Goal: Task Accomplishment & Management: Use online tool/utility

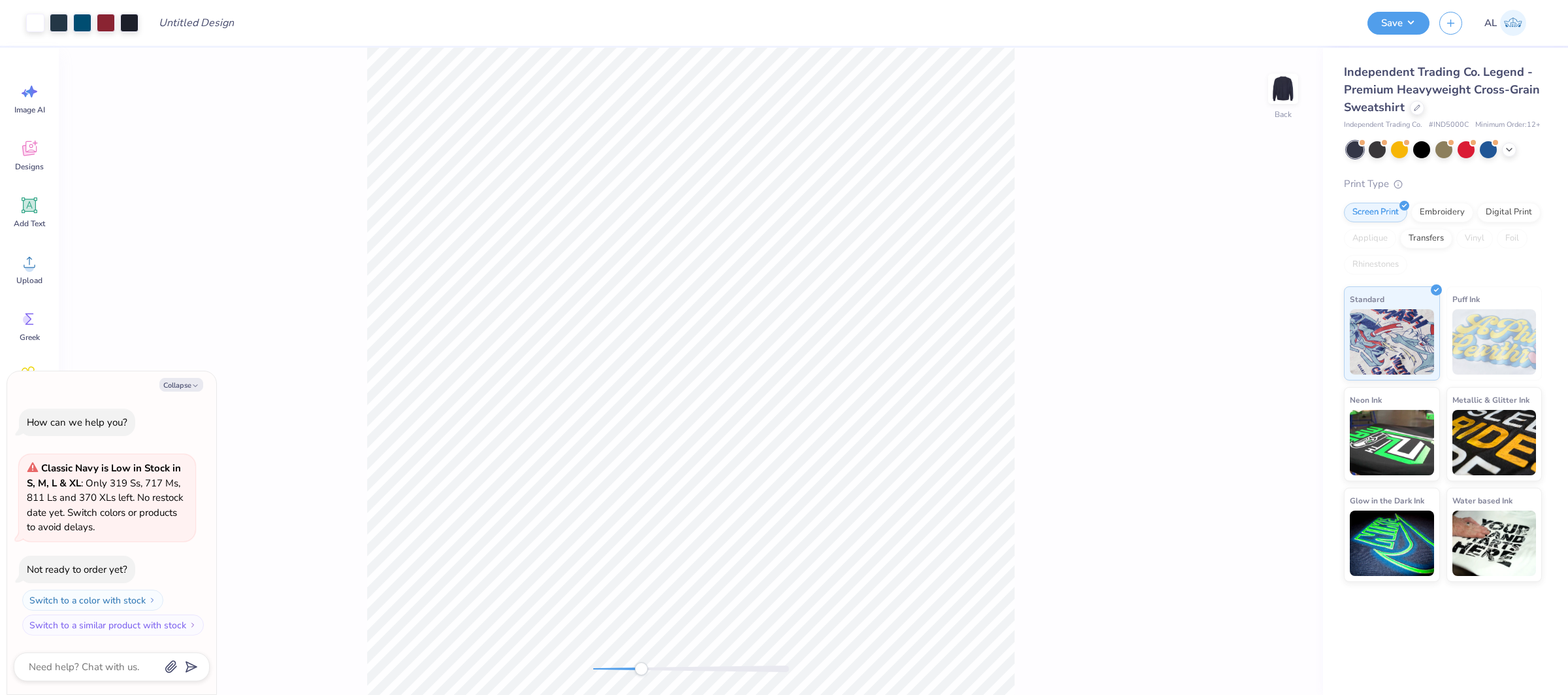
type textarea "x"
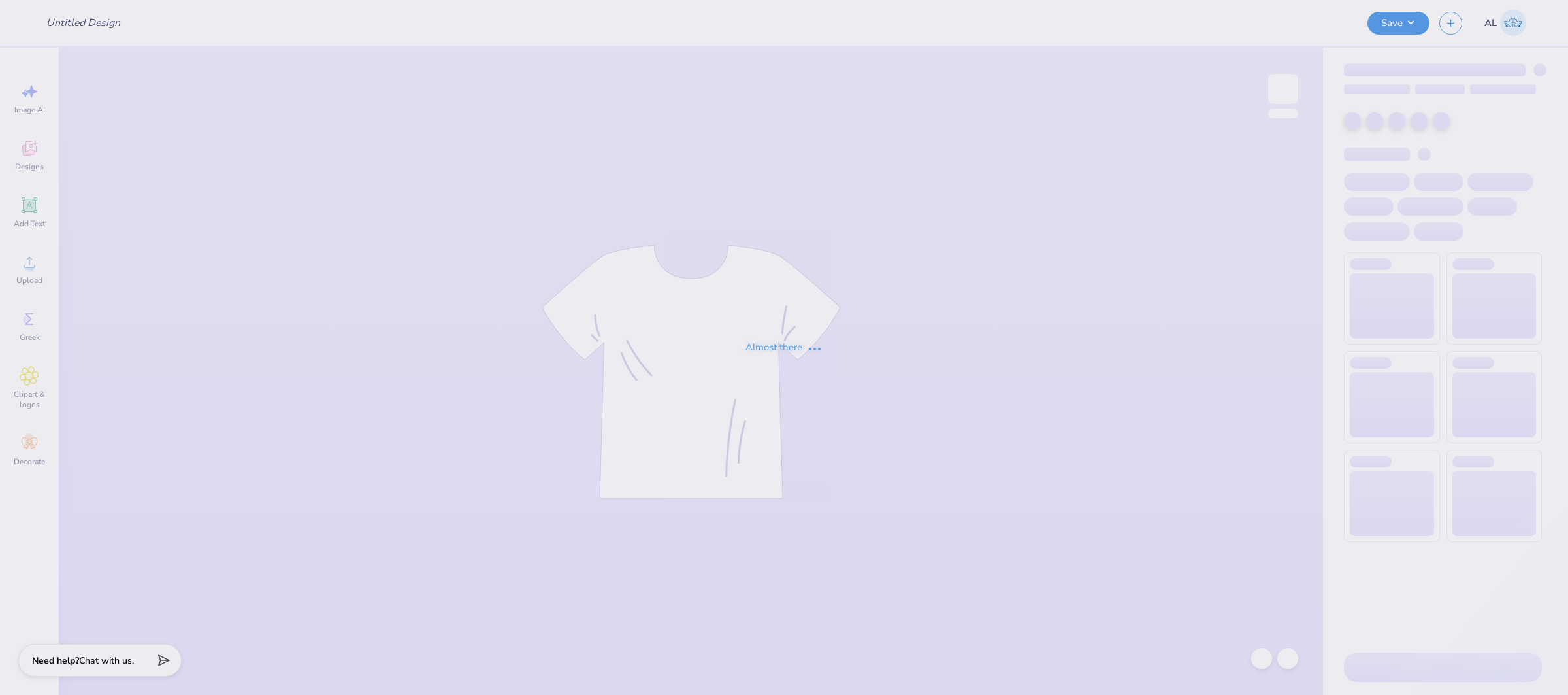
type input "gis 2"
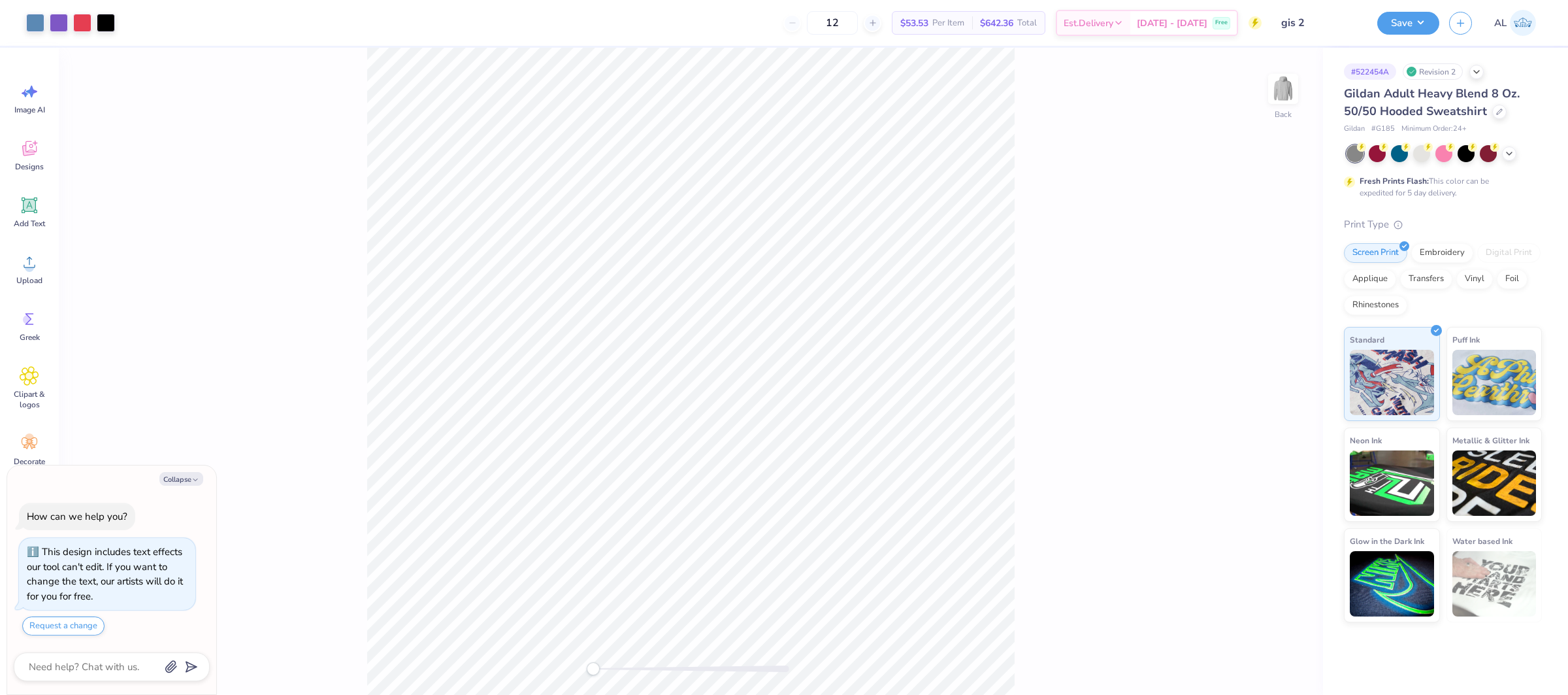
type textarea "x"
click at [34, 266] on icon at bounding box center [29, 262] width 20 height 20
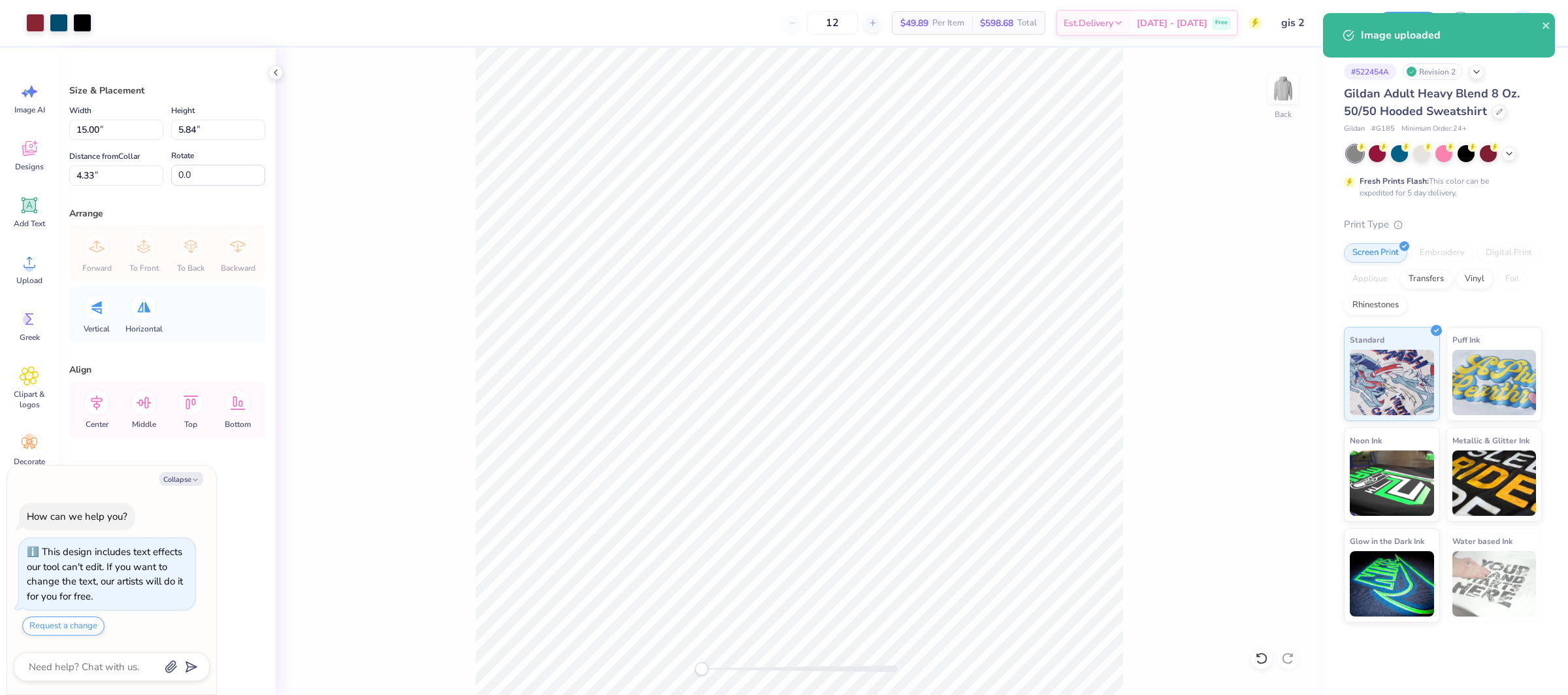
type textarea "x"
type input "5.11"
type input "1.99"
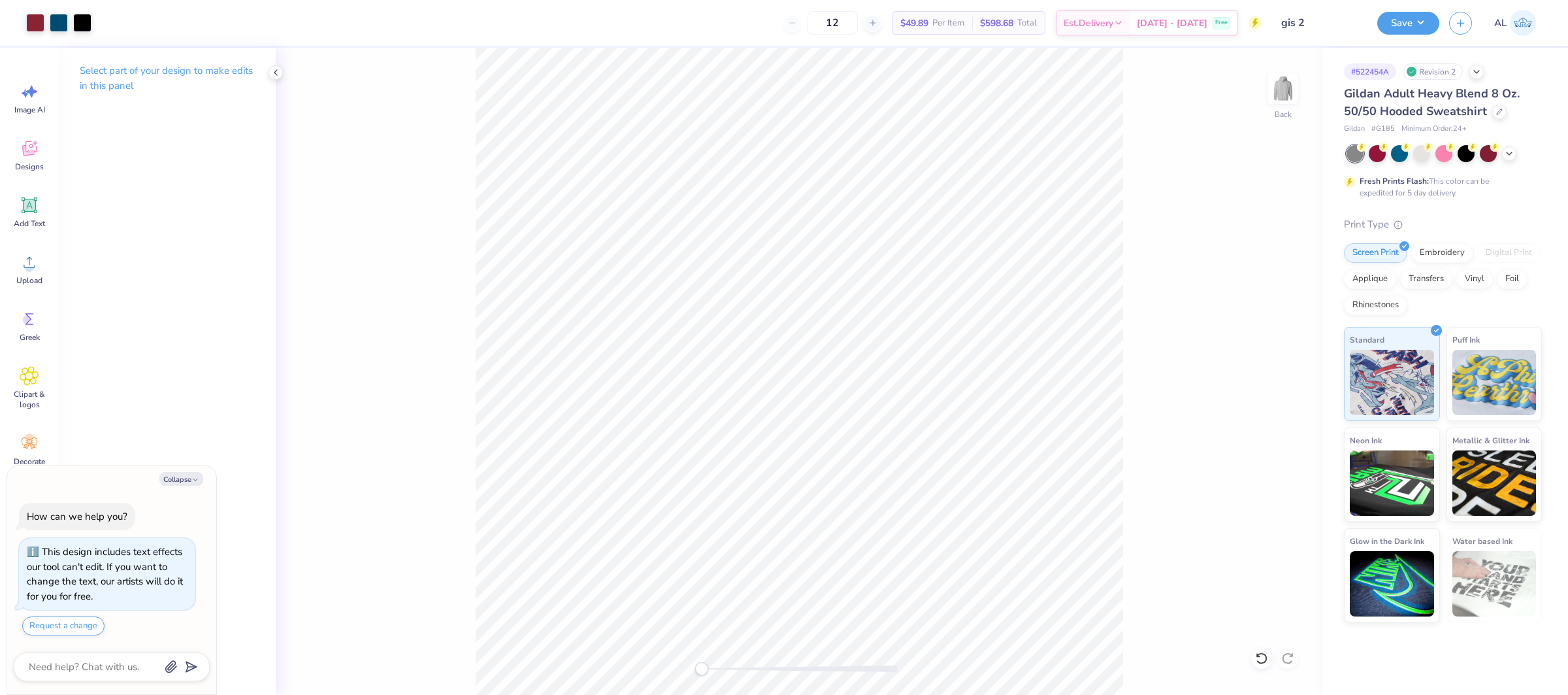
type textarea "x"
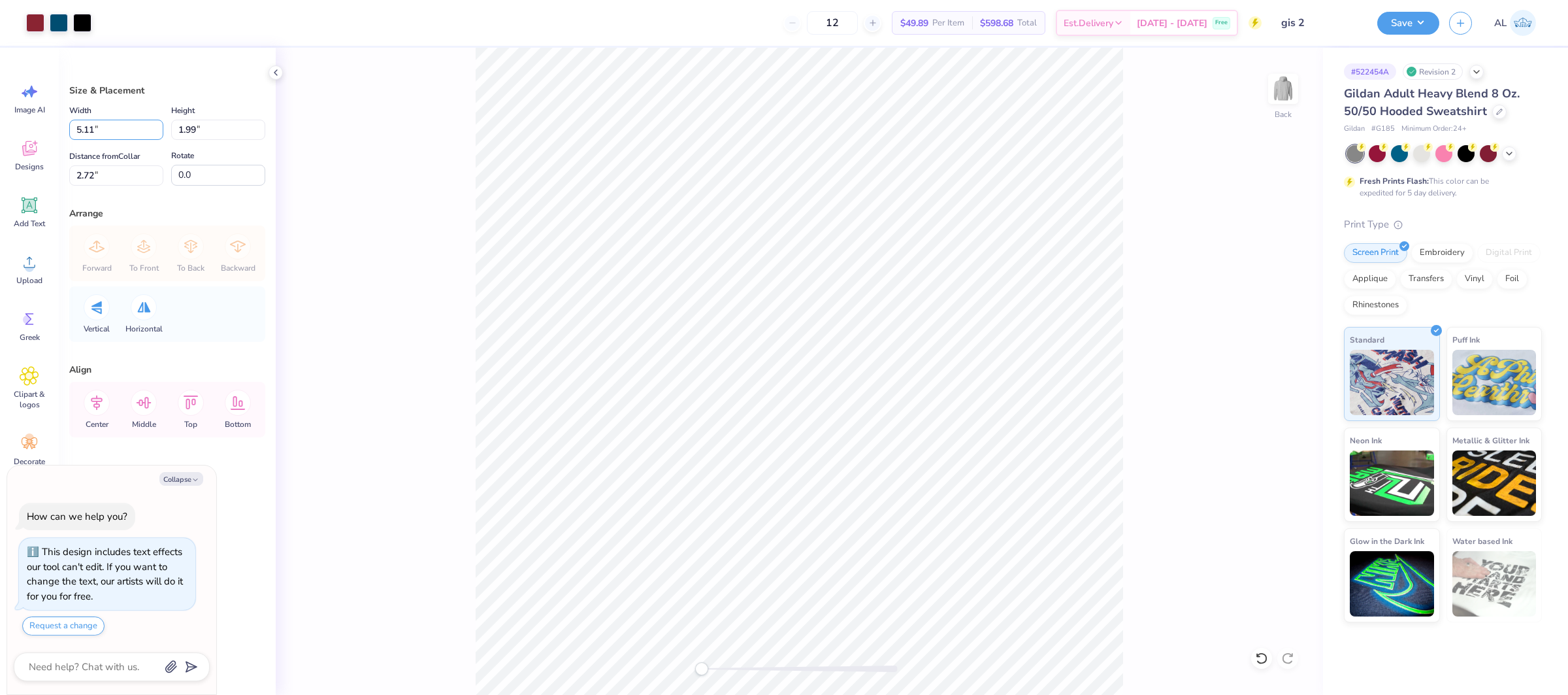
drag, startPoint x: 95, startPoint y: 128, endPoint x: 52, endPoint y: 129, distance: 43.0
click at [53, 130] on div "Art colors 12 $49.89 Per Item $598.68 Total Est. Delivery [DATE] - [DATE] Free …" at bounding box center [784, 347] width 1568 height 695
type input "4.5"
type textarea "x"
type input "4.50"
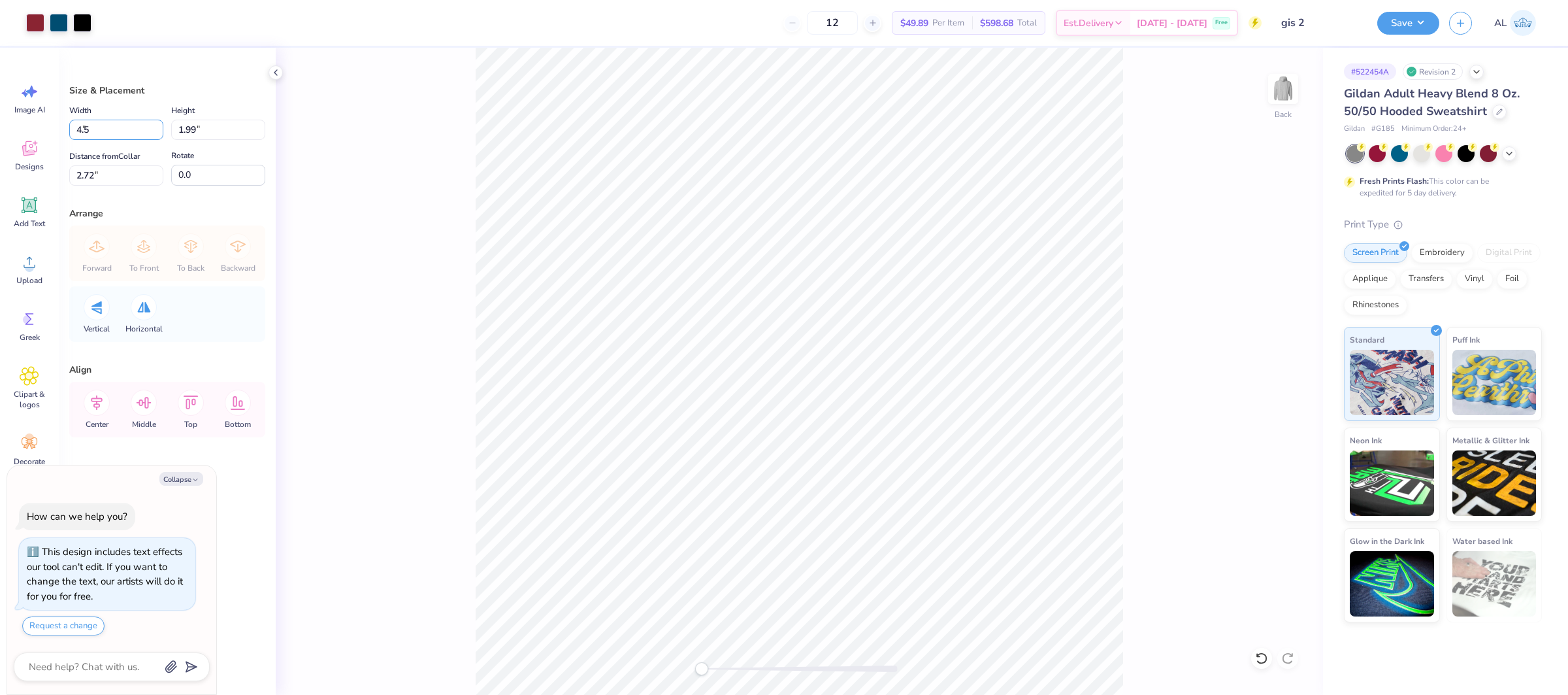
type input "1.75"
click at [200, 128] on input "1.75" at bounding box center [218, 129] width 94 height 20
drag, startPoint x: 82, startPoint y: 172, endPoint x: 68, endPoint y: 174, distance: 14.1
click at [68, 174] on div "Size & Placement Width 4.50 4.50 " Height 1.75 1.75 " Distance from Collar 2.83…" at bounding box center [167, 371] width 217 height 647
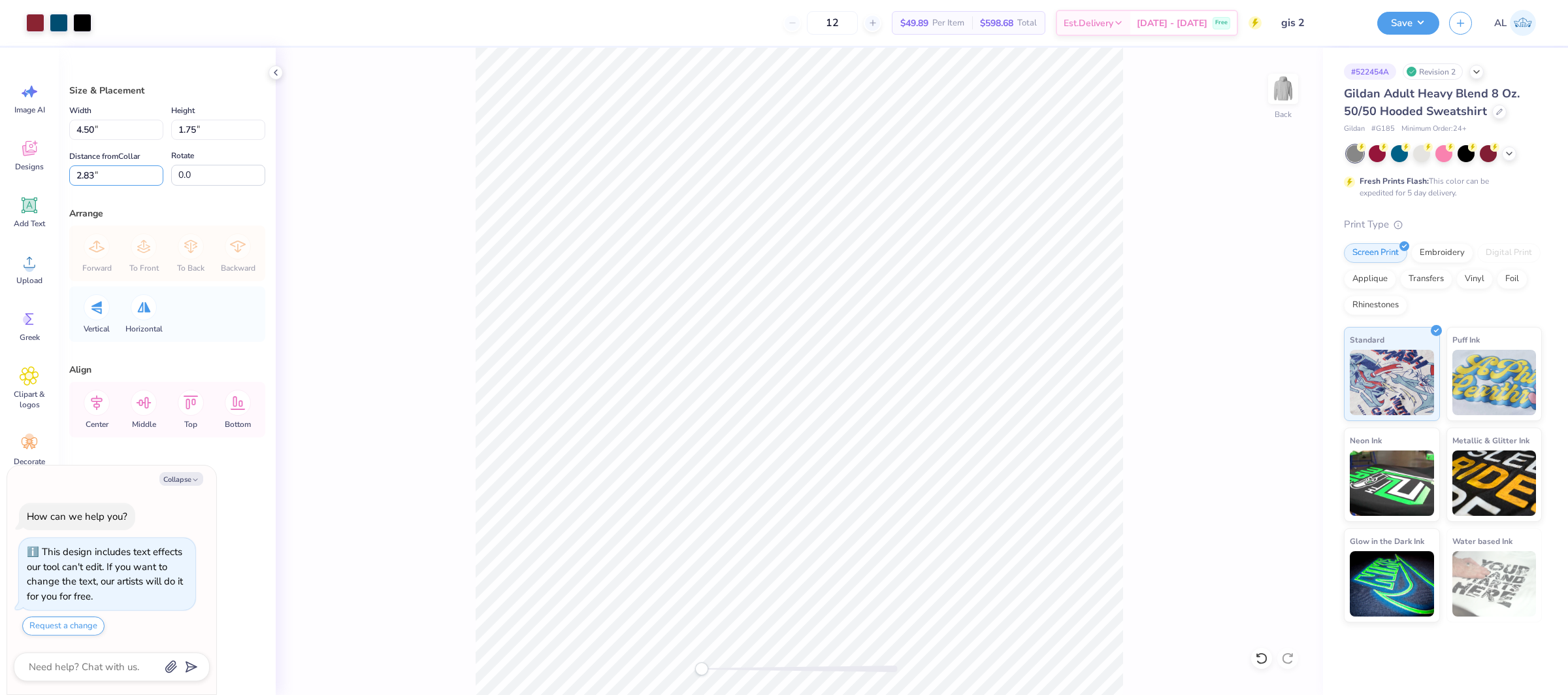
drag, startPoint x: 98, startPoint y: 174, endPoint x: -3, endPoint y: 178, distance: 101.1
click at [0, 178] on html "Art colors 12 $49.89 Per Item $598.68 Total Est. Delivery [DATE] - [DATE] Free …" at bounding box center [784, 347] width 1568 height 695
type input "3"
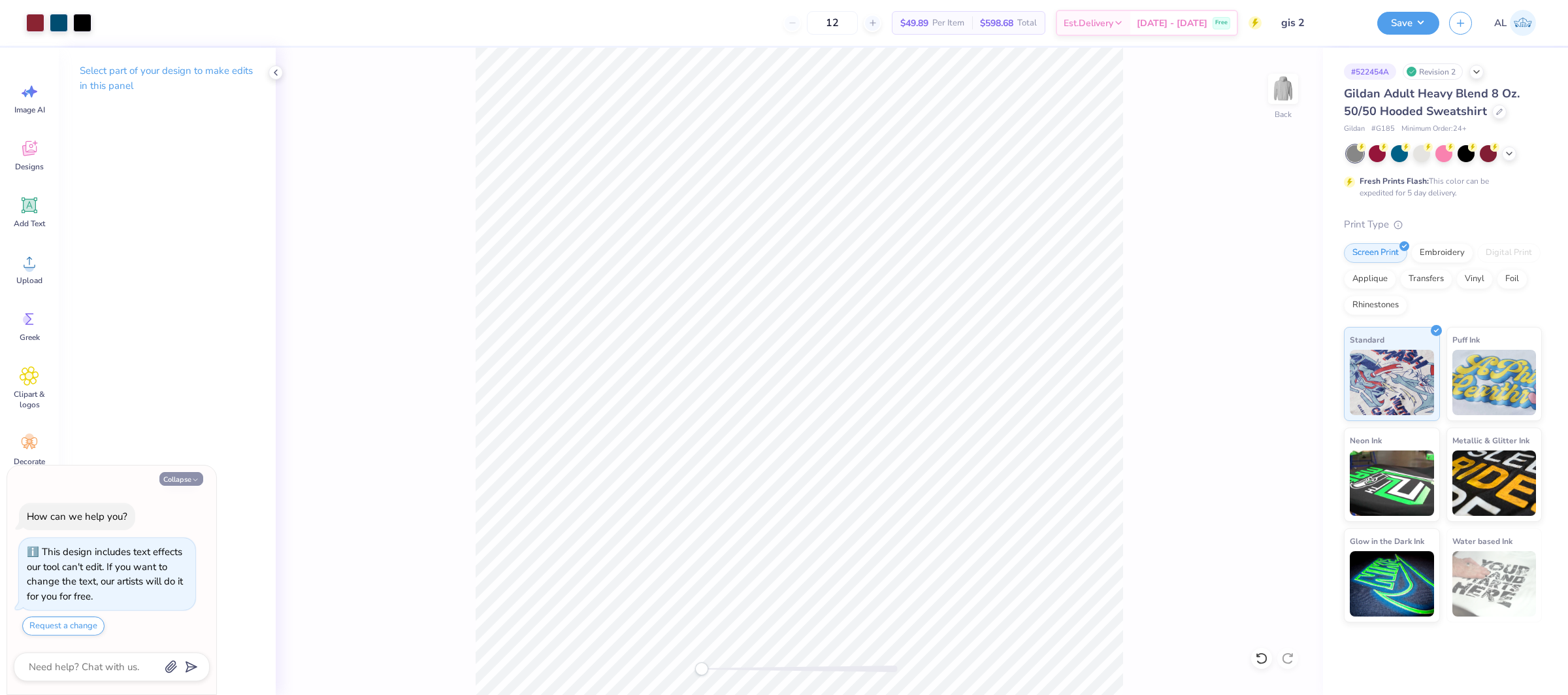
click at [183, 479] on button "Collapse" at bounding box center [181, 479] width 44 height 14
type textarea "x"
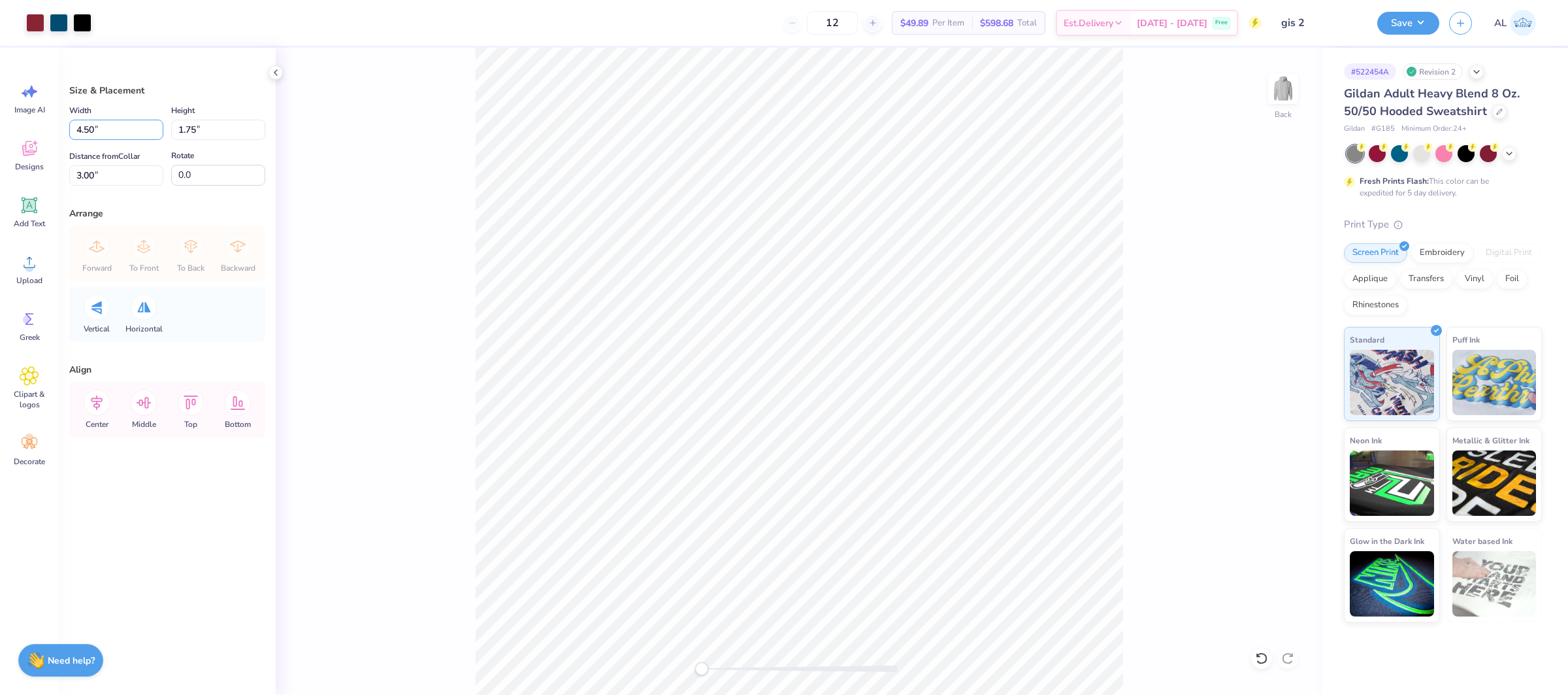
drag, startPoint x: 105, startPoint y: 131, endPoint x: -2, endPoint y: 126, distance: 107.1
click at [0, 126] on html "Art colors 12 $49.89 Per Item $598.68 Total Est. Delivery [DATE] - [DATE] Free …" at bounding box center [784, 347] width 1568 height 695
type input "4.00"
type input "1.56"
type input "3.10"
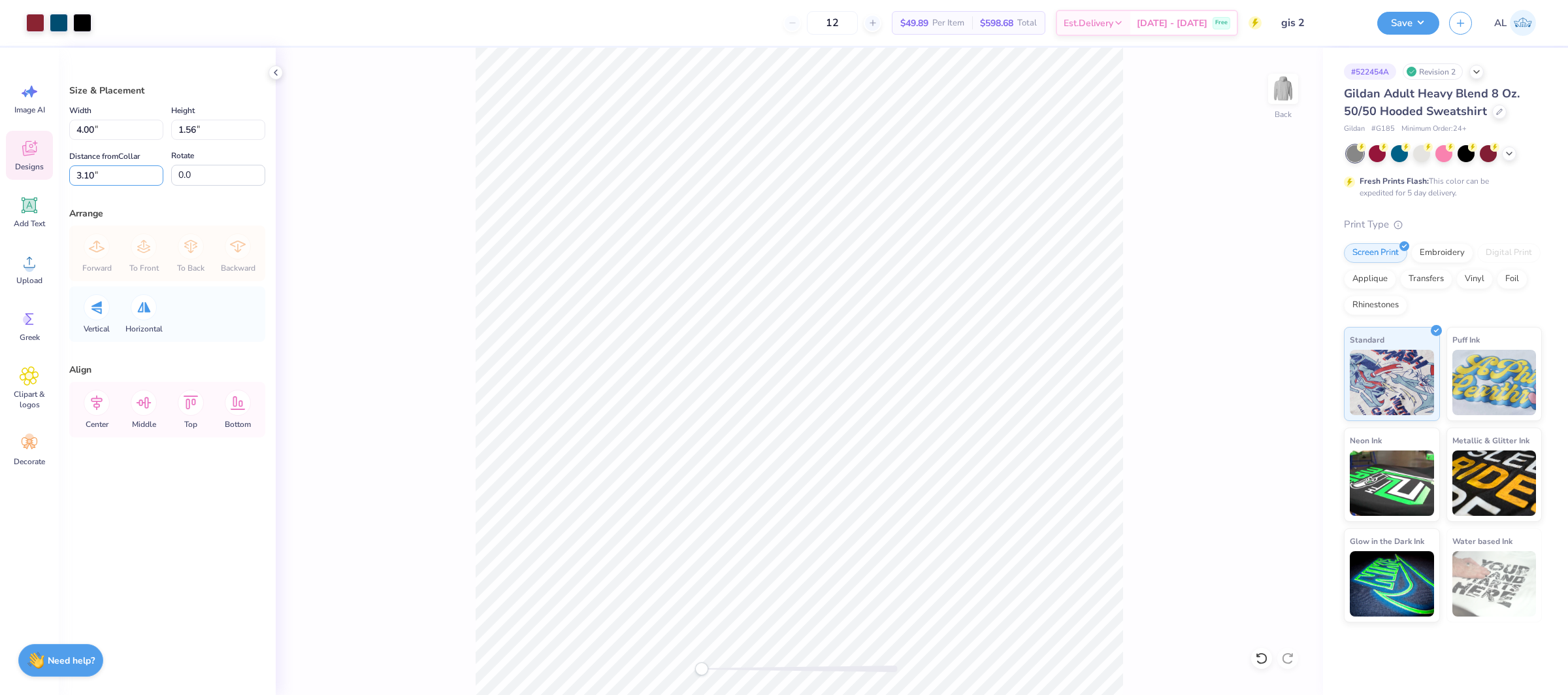
drag, startPoint x: 95, startPoint y: 178, endPoint x: 45, endPoint y: 179, distance: 50.0
click at [45, 179] on div "Art colors 12 $49.89 Per Item $598.68 Total Est. Delivery [DATE] - [DATE] Free …" at bounding box center [784, 347] width 1568 height 695
type input "3"
click at [103, 180] on input "3" at bounding box center [116, 175] width 94 height 20
click at [1410, 21] on button "Save" at bounding box center [1408, 21] width 62 height 23
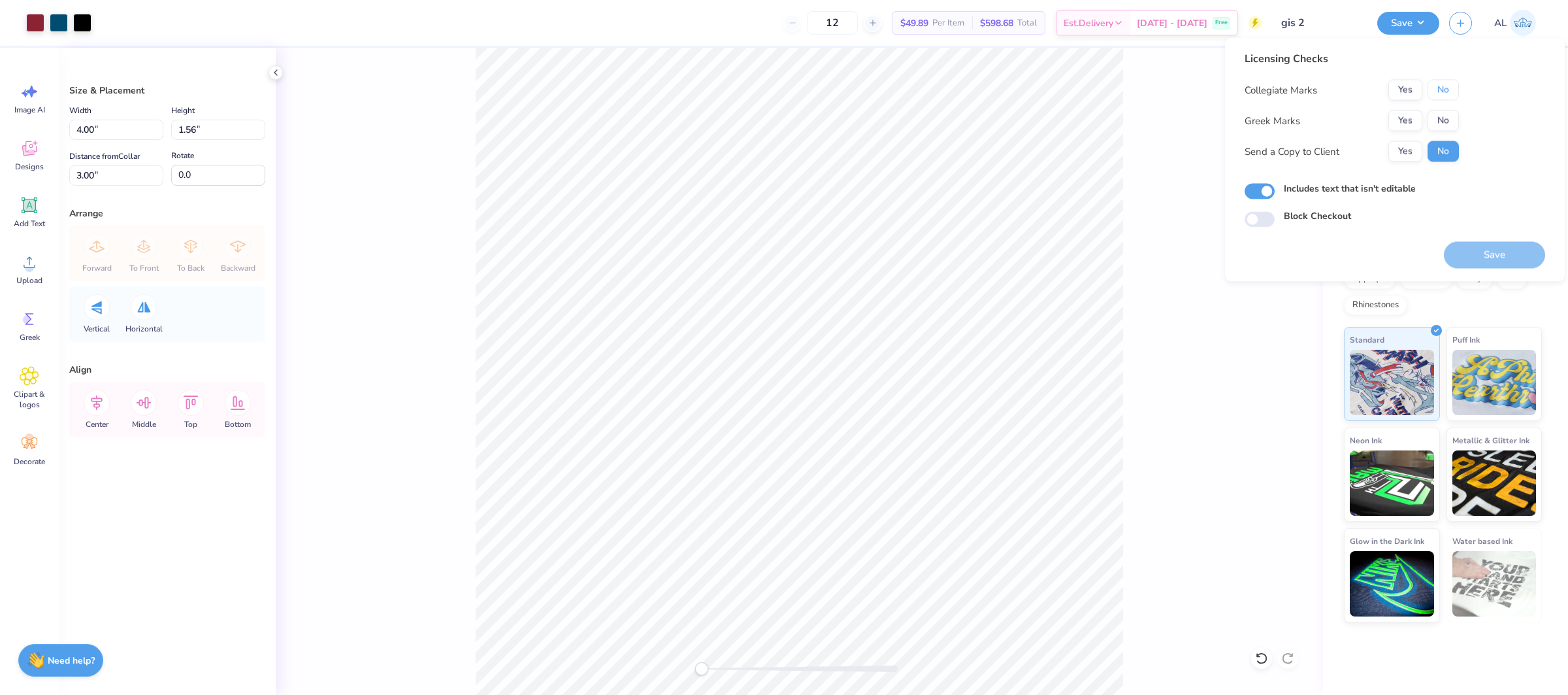
drag, startPoint x: 1435, startPoint y: 85, endPoint x: 1421, endPoint y: 105, distance: 24.4
click at [1435, 86] on button "No" at bounding box center [1443, 90] width 32 height 21
click at [1413, 113] on button "Yes" at bounding box center [1405, 121] width 34 height 21
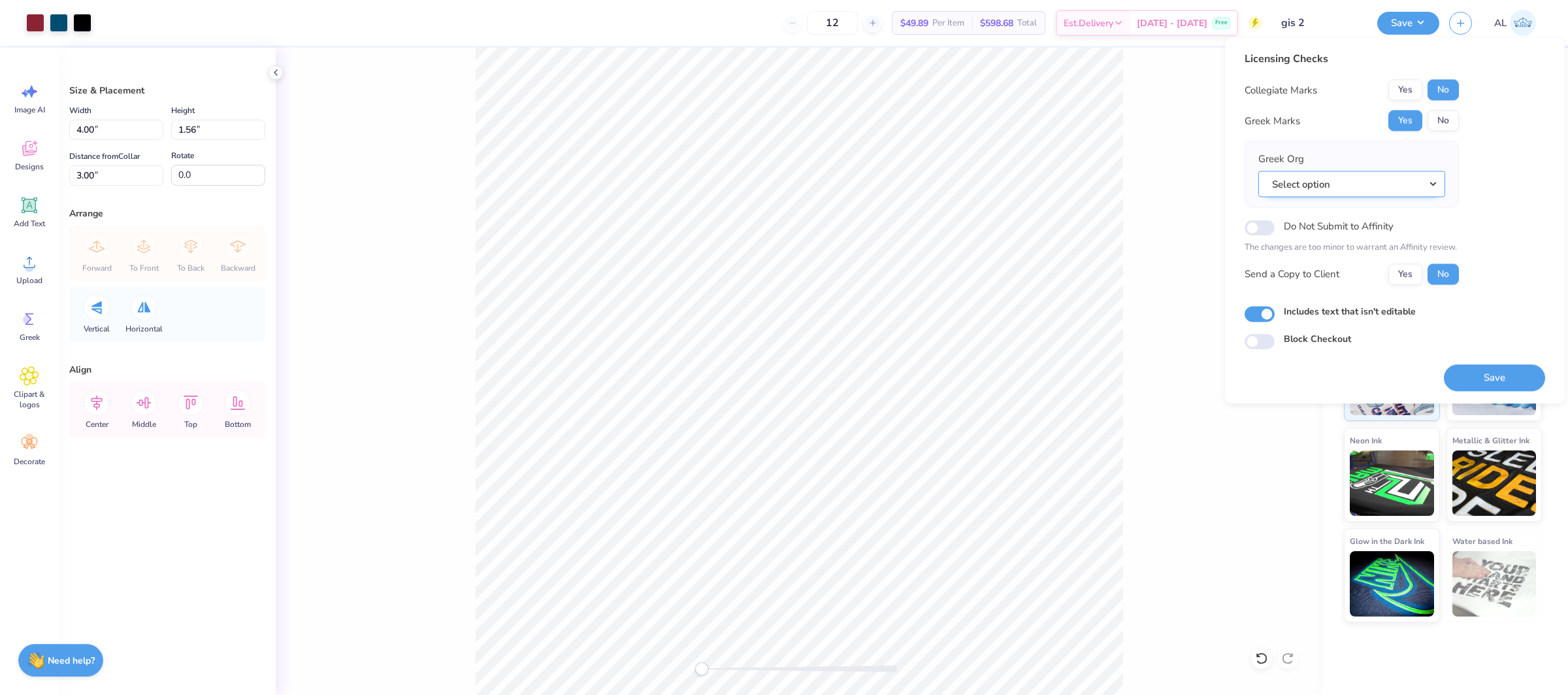
click at [1392, 194] on button "Select option" at bounding box center [1352, 184] width 187 height 27
click at [1384, 267] on link "Gamma Iota Sigma" at bounding box center [1352, 268] width 176 height 22
click at [1496, 379] on button "Save" at bounding box center [1494, 378] width 101 height 27
